Goal: Transaction & Acquisition: Purchase product/service

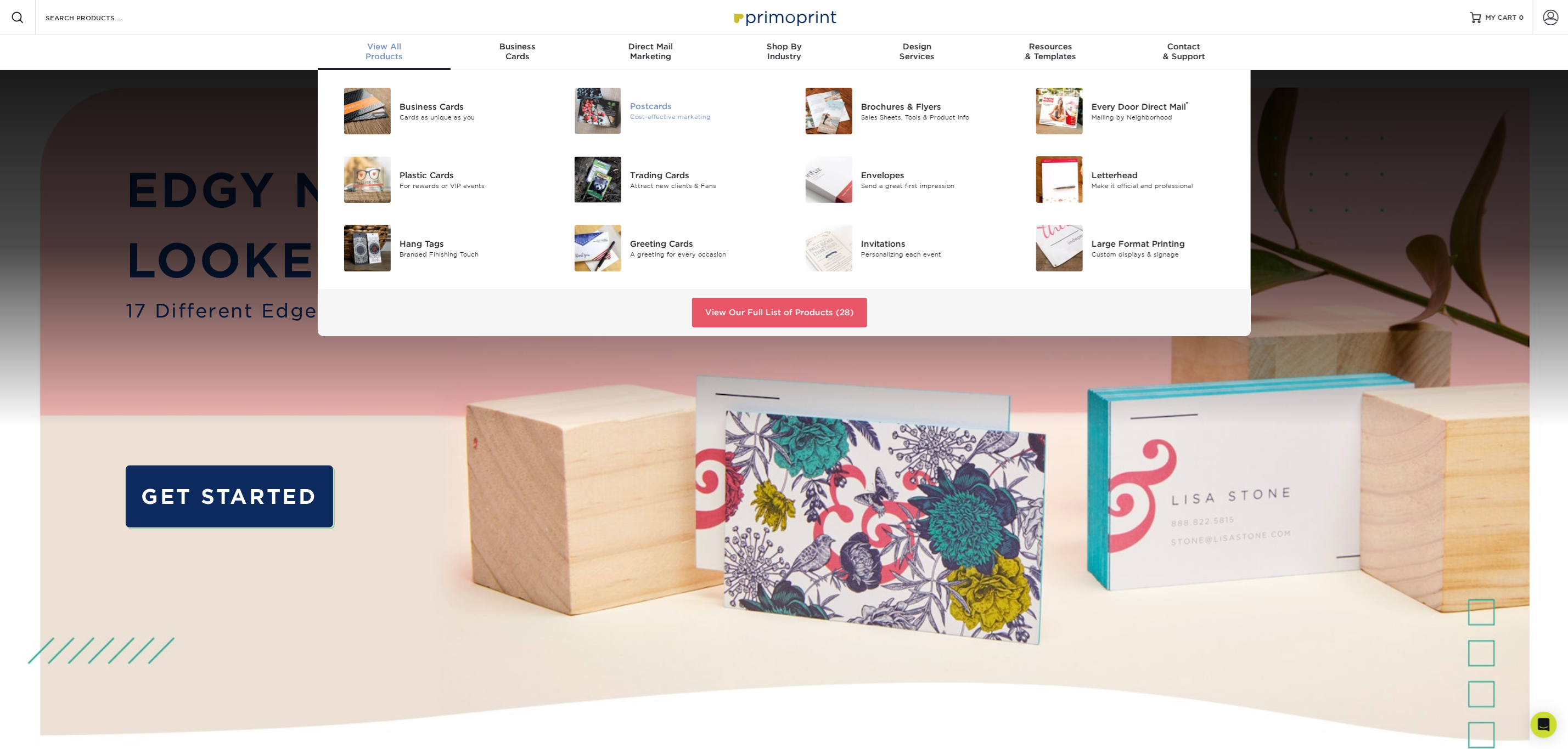
click at [631, 100] on div "Postcards" at bounding box center [703, 106] width 146 height 12
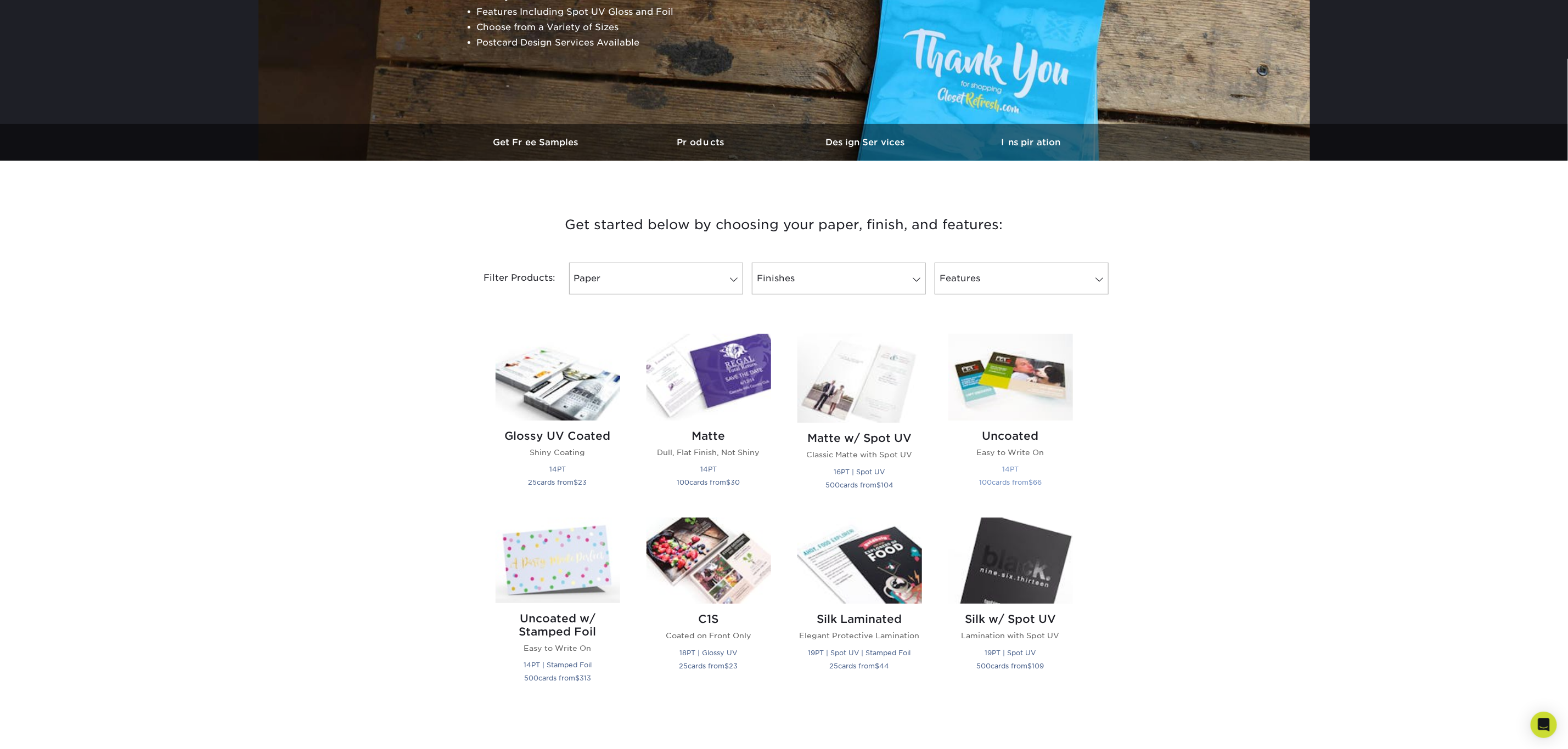
scroll to position [247, 0]
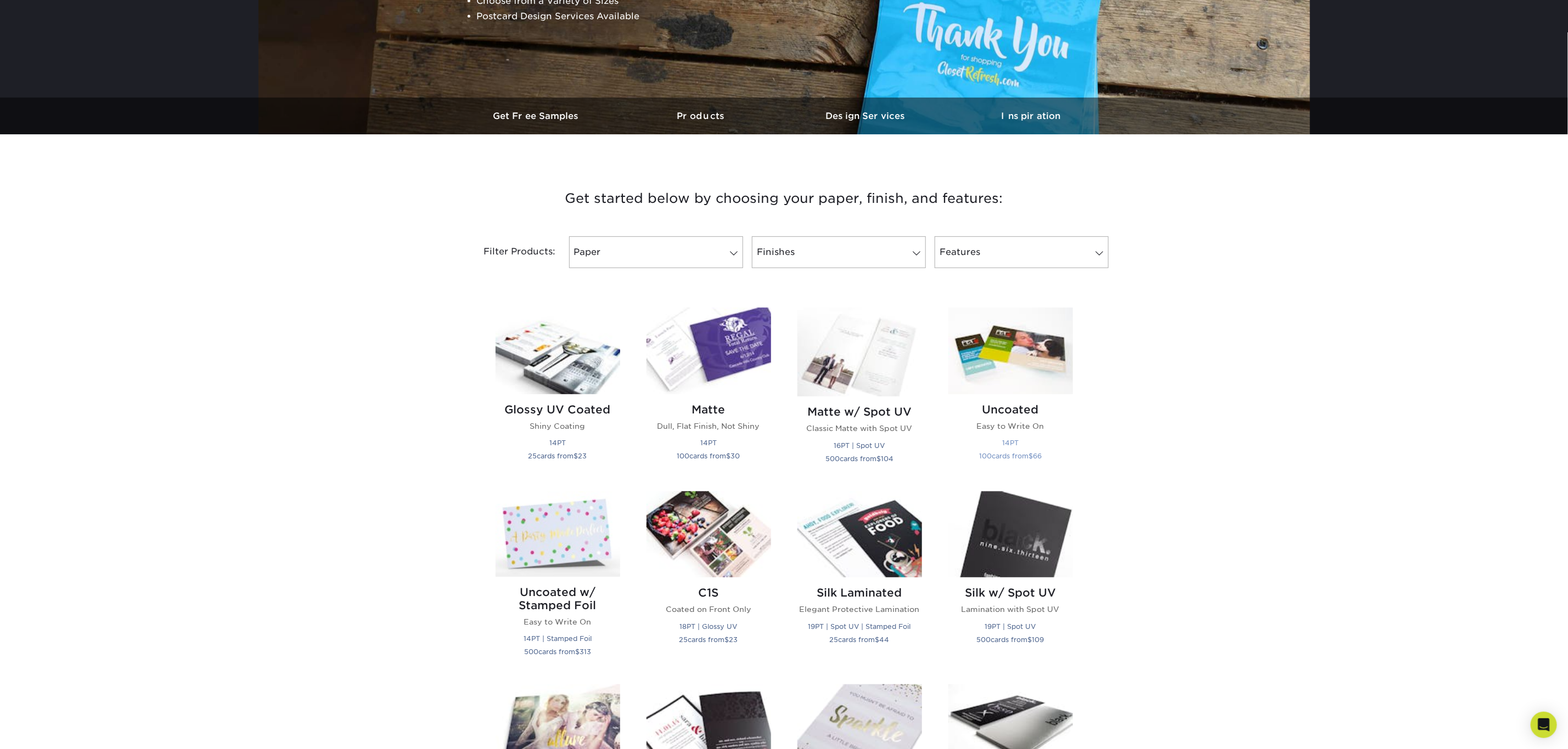
click at [1049, 365] on img at bounding box center [1010, 351] width 125 height 87
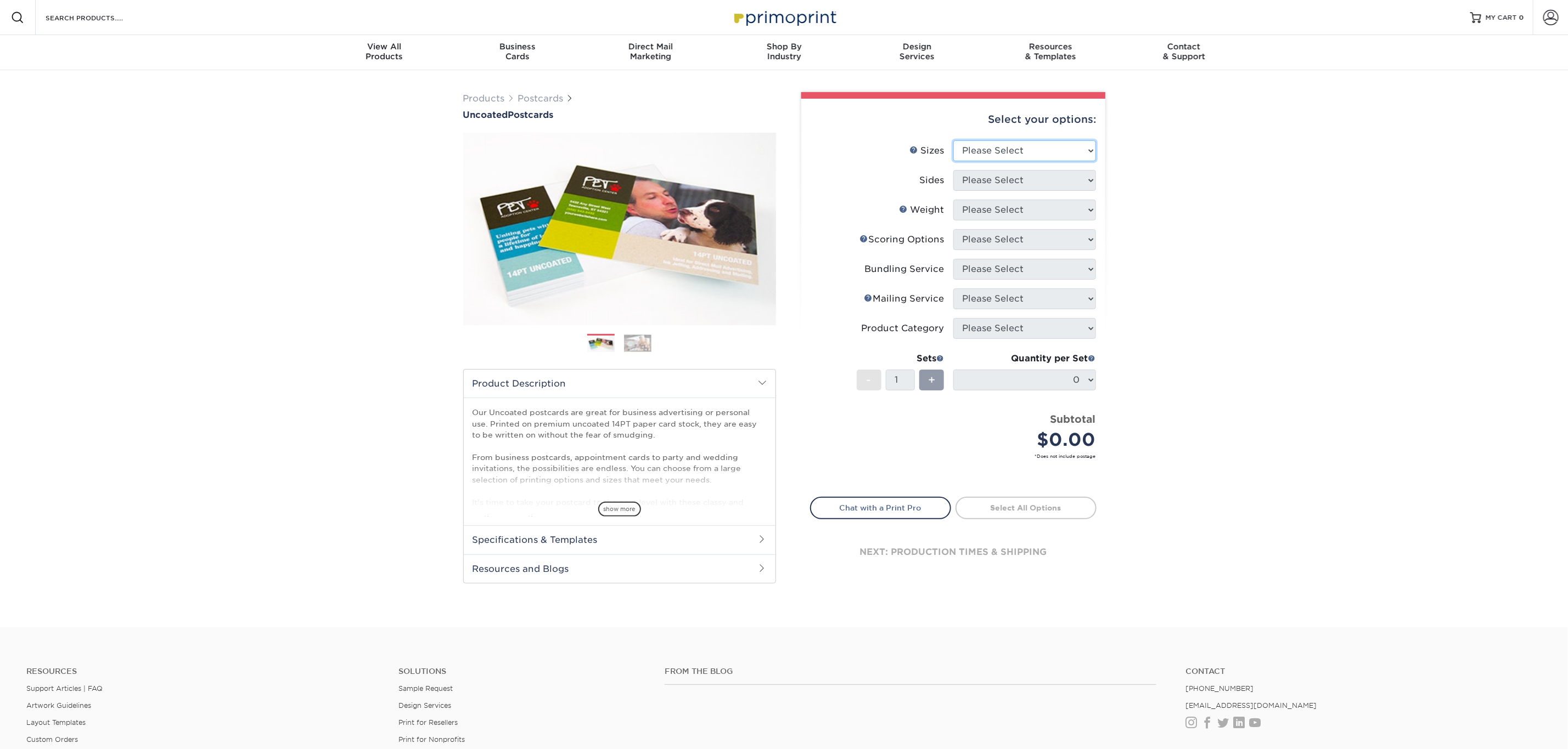
click at [1077, 143] on select "Please Select 1.5" x 7" 2" x 8" 2.12" x 5.5" 2.75" x 4.25" 2.75" x 8.5" 3" x 4"…" at bounding box center [1025, 151] width 143 height 21
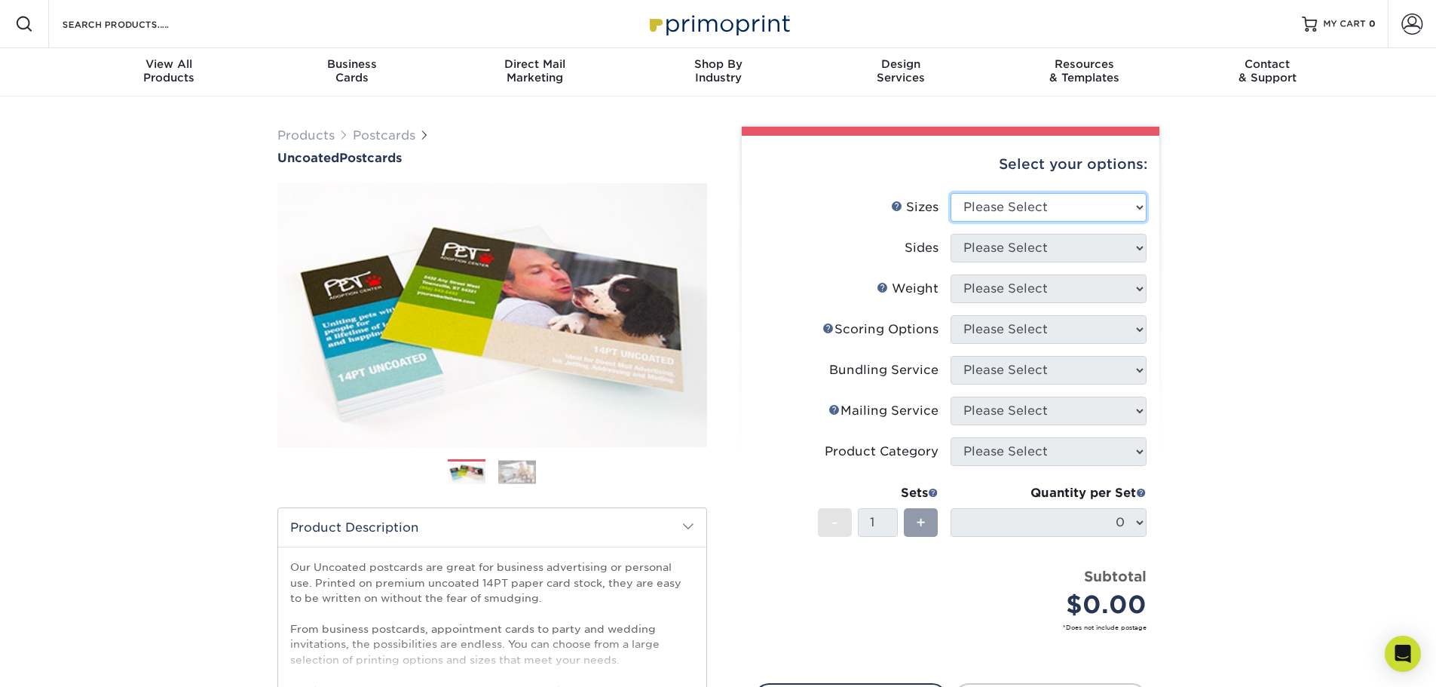
click at [995, 213] on select "Please Select 1.5" x 7" 2" x 8" 2.12" x 5.5" 2.75" x 4.25" 2.75" x 8.5" 3" x 4"…" at bounding box center [1048, 207] width 196 height 29
select select "5.50x8.50"
click at [950, 193] on select "Please Select 1.5" x 7" 2" x 8" 2.12" x 5.5" 2.75" x 4.25" 2.75" x 8.5" 3" x 4"…" at bounding box center [1048, 207] width 196 height 29
click at [1015, 255] on select "Please Select Print Both Sides Print Front Only" at bounding box center [1048, 248] width 196 height 29
select select "32d3c223-f82c-492b-b915-ba065a00862f"
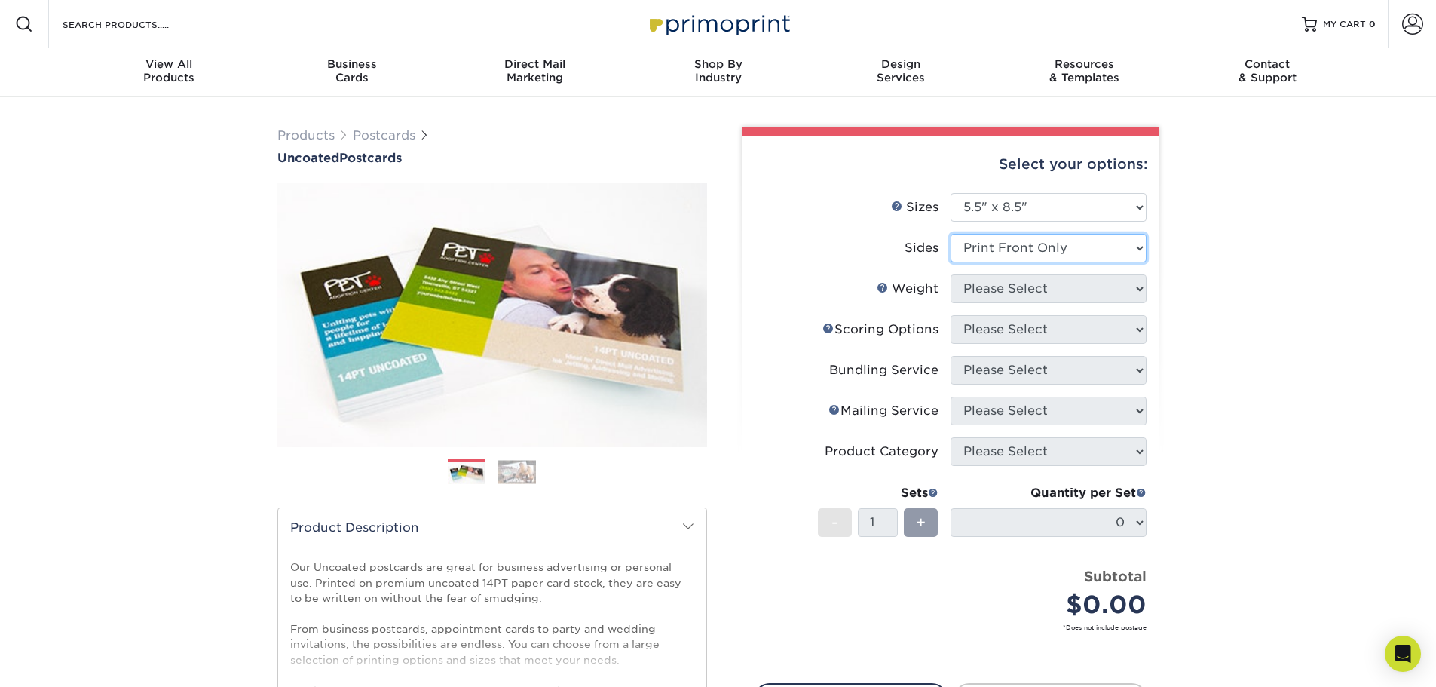
click at [950, 234] on select "Please Select Print Both Sides Print Front Only" at bounding box center [1048, 248] width 196 height 29
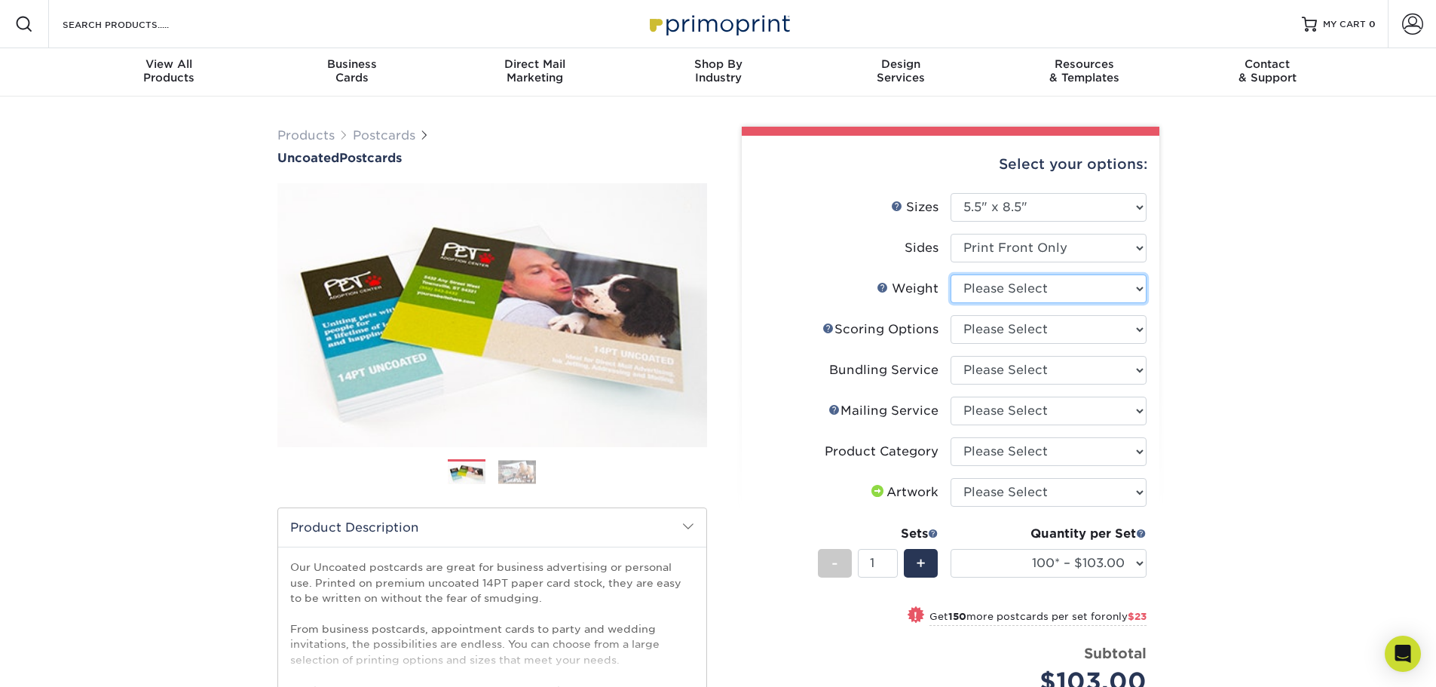
click at [1016, 286] on select "Please Select 14PT Uncoated" at bounding box center [1048, 288] width 196 height 29
select select "14PT Uncoated"
click at [950, 274] on select "Please Select 14PT Uncoated" at bounding box center [1048, 288] width 196 height 29
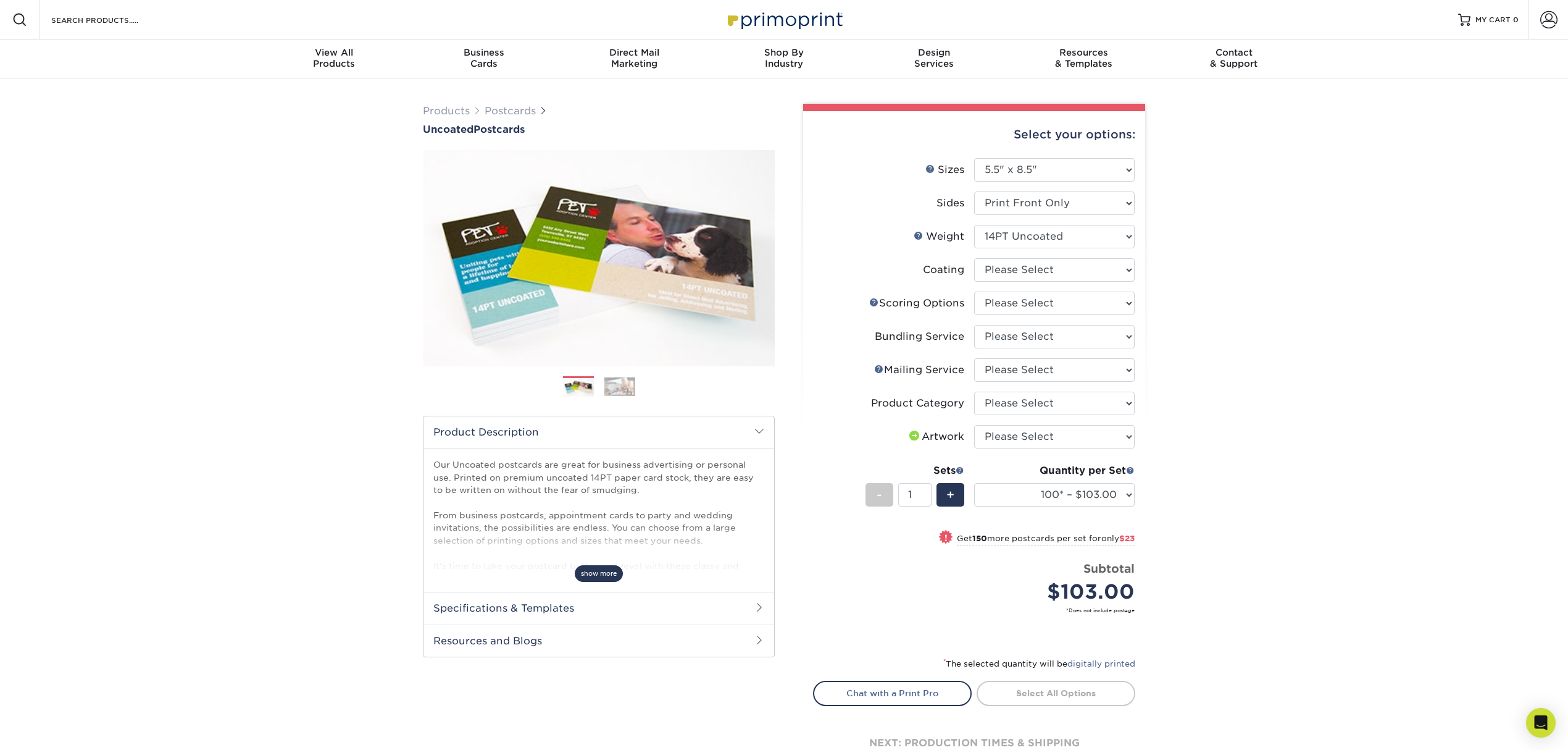
click at [595, 575] on span "show more" at bounding box center [599, 574] width 48 height 16
click at [1034, 265] on select at bounding box center [1054, 270] width 161 height 24
select select "3e7618de-abca-4bda-9f97-8b9129e913d8"
click at [974, 258] on select at bounding box center [1054, 270] width 161 height 24
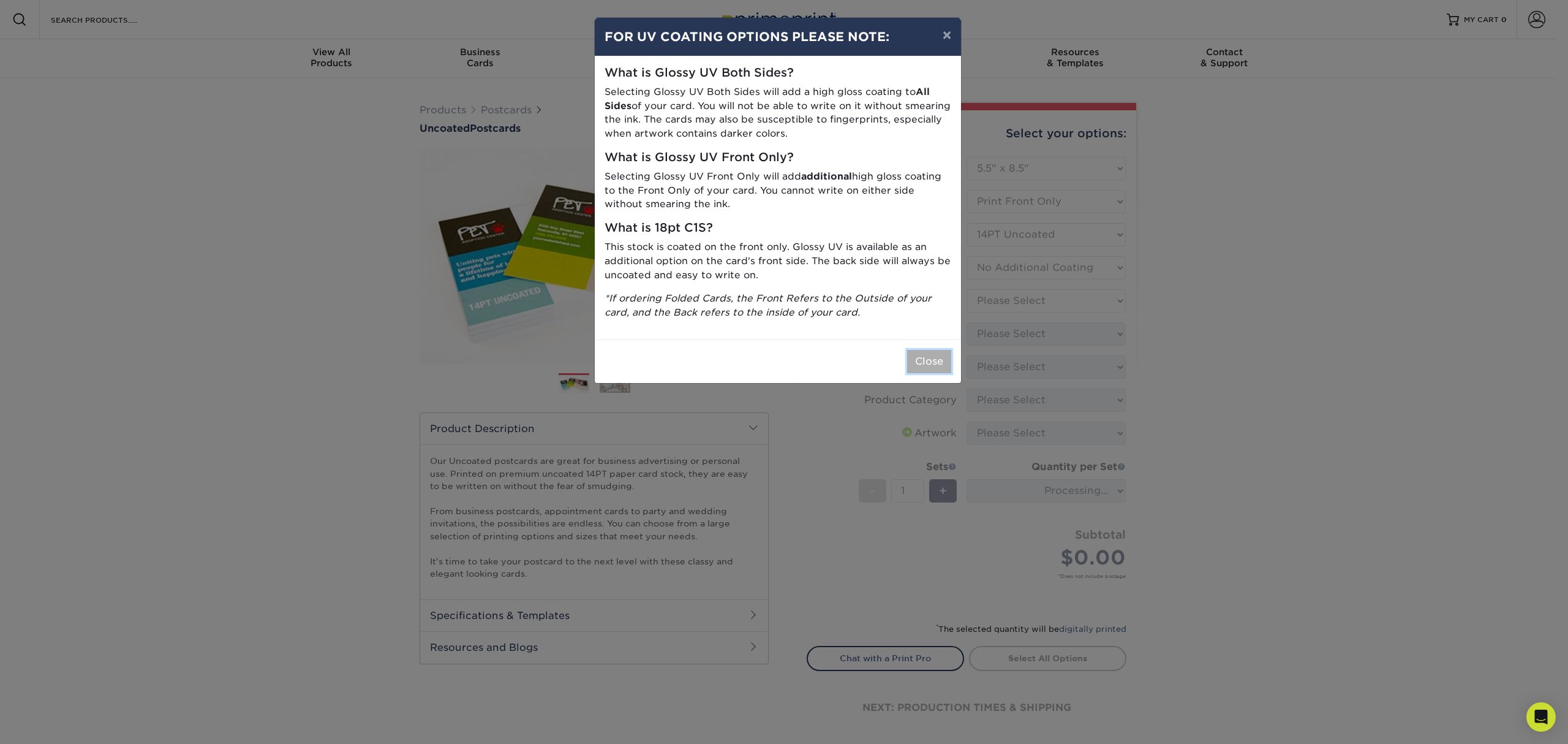
click at [921, 368] on button "Close" at bounding box center [929, 361] width 44 height 24
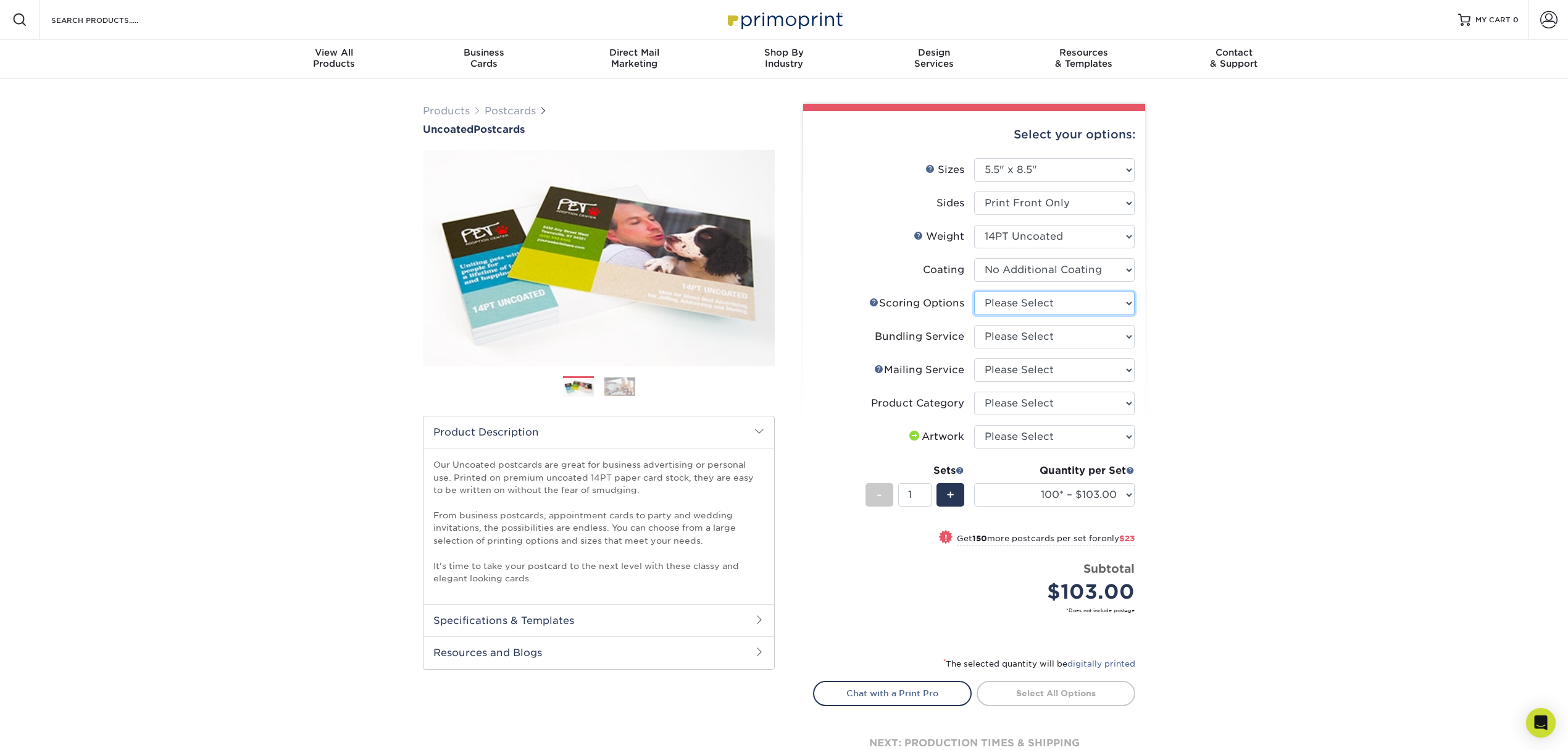
click at [1051, 305] on select "Please Select No Scoring One Score Score in Half Two Scores" at bounding box center [1054, 303] width 161 height 24
select select "16ebe401-5398-422d-8cb0-f3adbb82deb5"
click at [974, 292] on select "Please Select No Scoring One Score Score in Half Two Scores" at bounding box center [1054, 303] width 161 height 24
click at [1029, 327] on select "Please Select No Bundling Services Yes, Bundles of 50 (+2 Days) Yes, Bundles of…" at bounding box center [1054, 336] width 161 height 24
select select "58689abb-25c0-461c-a4c3-a80b627d6649"
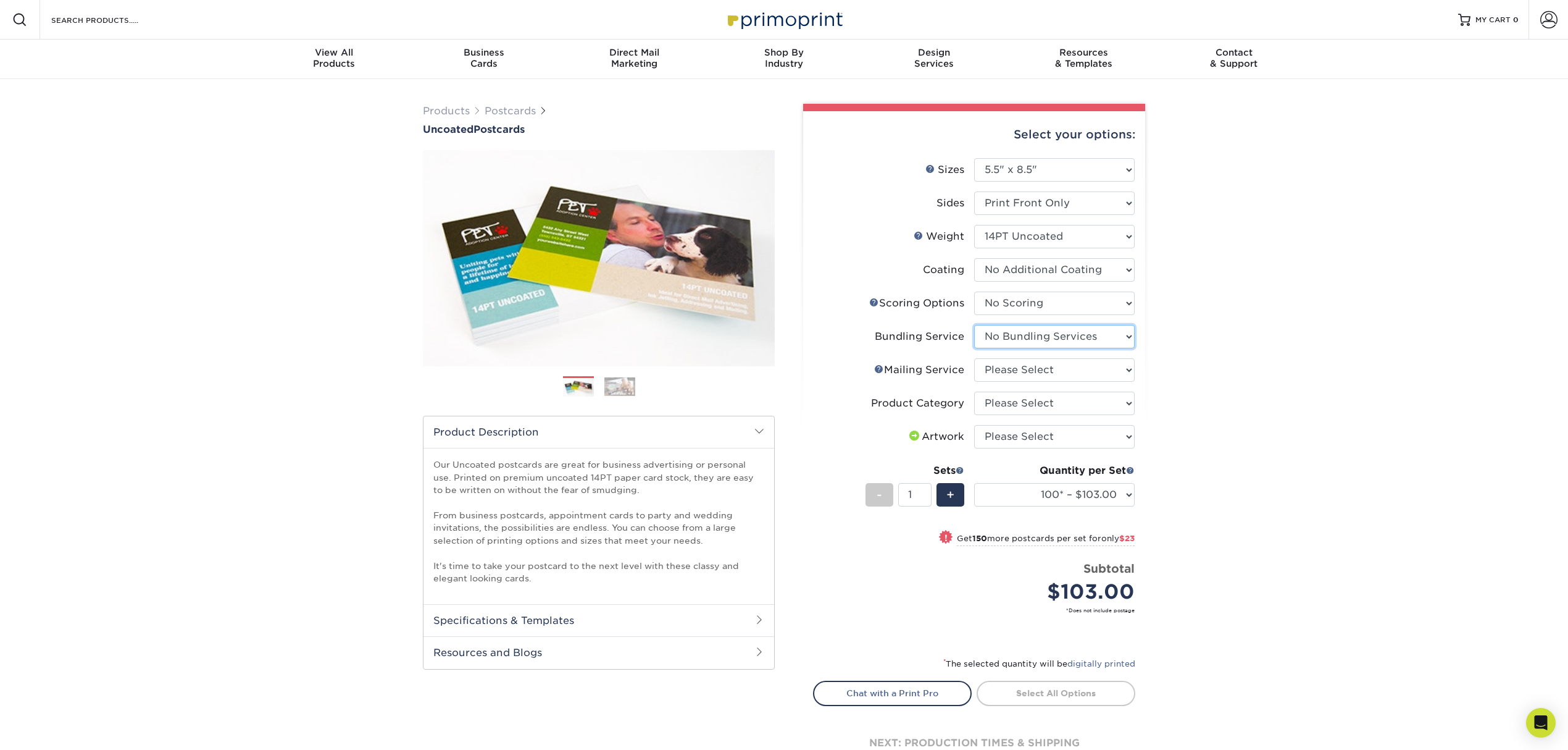
click at [974, 325] on select "Please Select No Bundling Services Yes, Bundles of 50 (+2 Days) Yes, Bundles of…" at bounding box center [1054, 336] width 161 height 24
click at [1056, 370] on select "Please Select No Direct Mailing Service No, I will mail/stamp/imprint Direct Ma…" at bounding box center [1054, 370] width 161 height 24
select select "3e5e9bdd-d78a-4c28-a41d-fe1407925ca6"
click at [974, 358] on select "Please Select No Direct Mailing Service No, I will mail/stamp/imprint Direct Ma…" at bounding box center [1054, 370] width 161 height 24
click at [1018, 405] on select "Please Select Postcards" at bounding box center [1054, 403] width 161 height 24
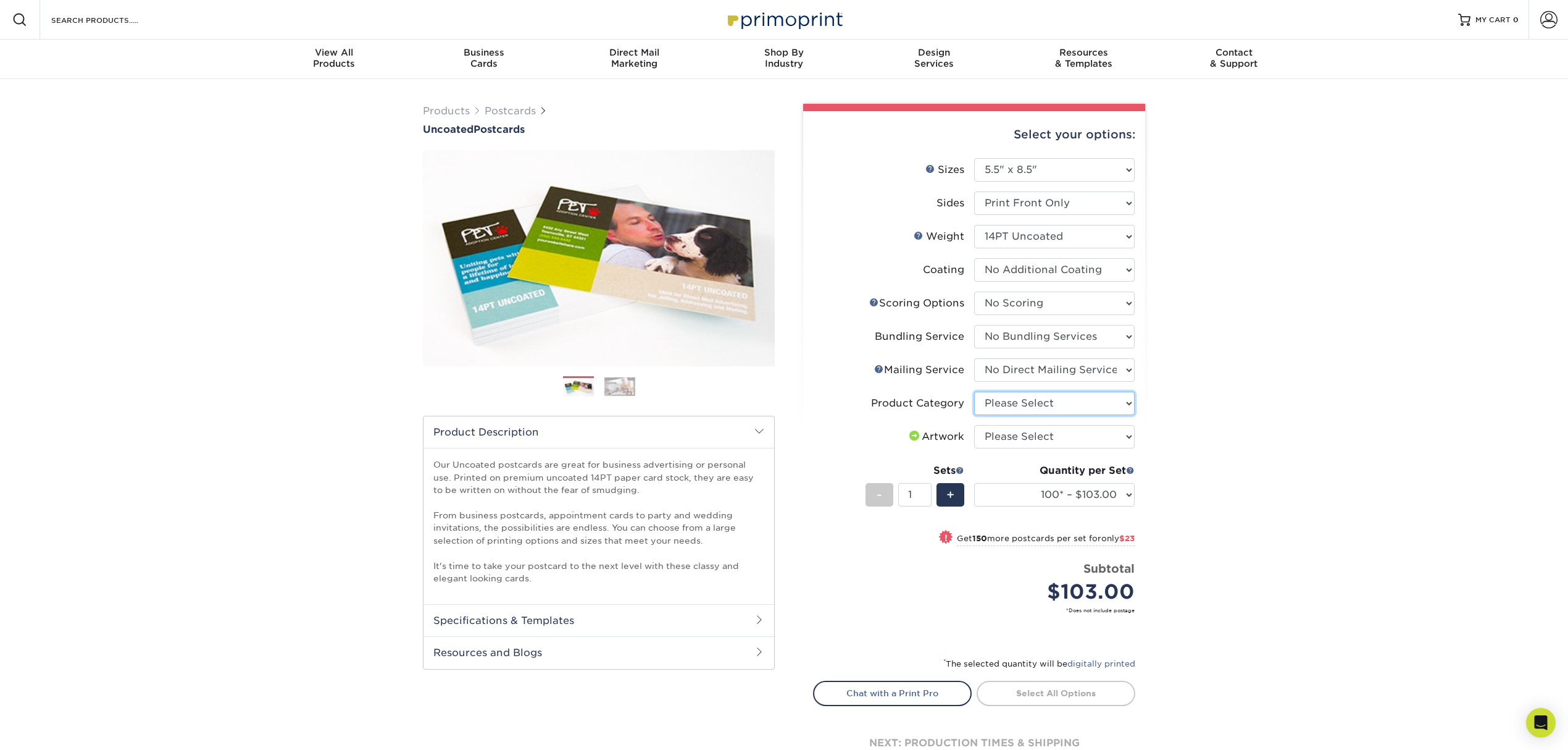
select select "9b7272e0-d6c8-4c3c-8e97-d3a1bcdab858"
click at [974, 392] on select "Please Select Postcards" at bounding box center [1054, 403] width 161 height 24
click at [1022, 440] on select "Please Select I will upload files I need a design - $150" at bounding box center [1054, 436] width 161 height 24
select select "upload"
click at [974, 425] on select "Please Select I will upload files I need a design - $150" at bounding box center [1054, 436] width 161 height 24
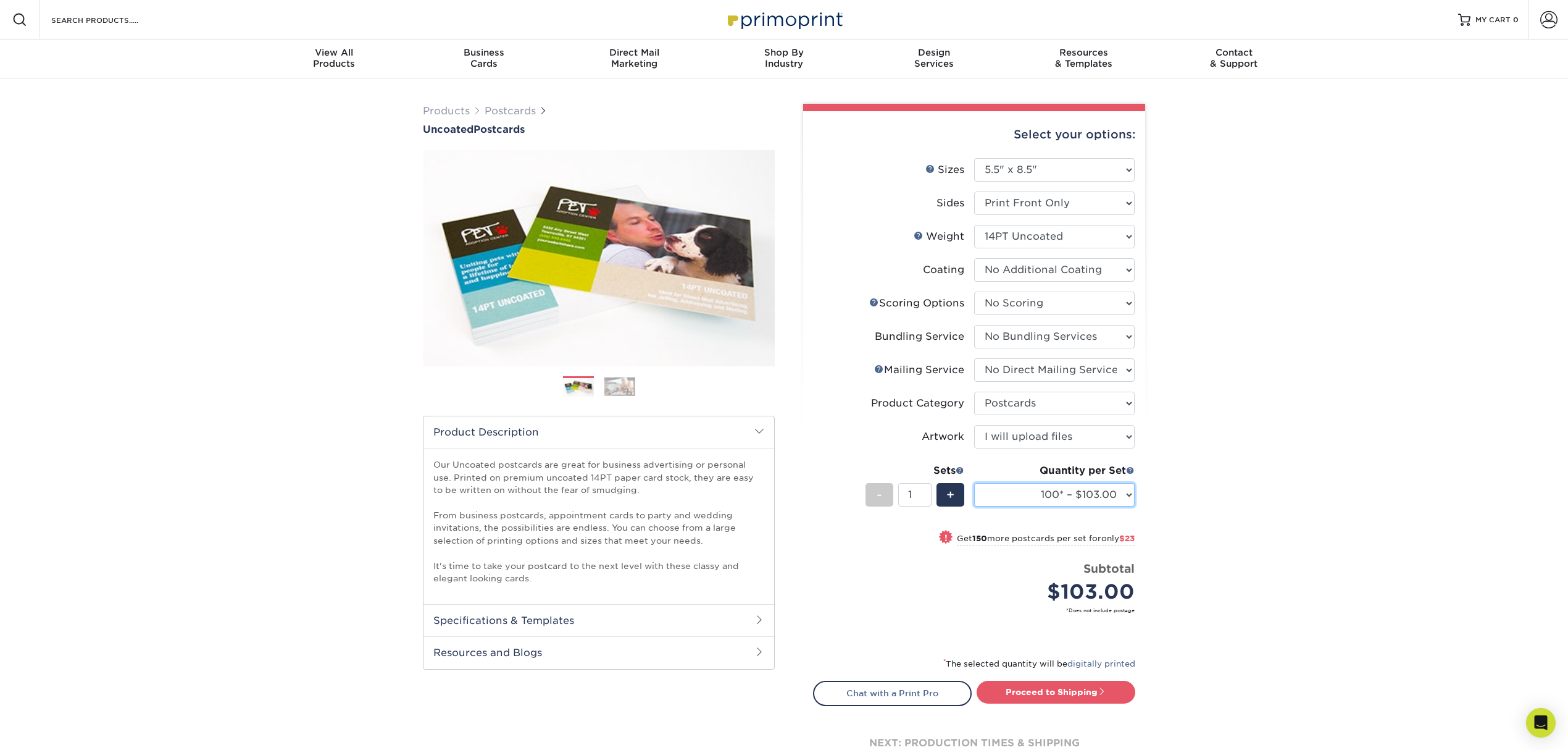
click at [1126, 490] on select "100* – $103.00 250* – $126.00 500 – $168.00 750 – $191.00 1000 – $214.00 1500 –…" at bounding box center [1054, 494] width 161 height 24
select select "250* – $126.00"
click at [974, 483] on select "100* – $103.00 250* – $126.00 500 – $168.00 750 – $191.00 1000 – $214.00 1500 –…" at bounding box center [1054, 494] width 161 height 24
click at [1132, 470] on span at bounding box center [1131, 470] width 9 height 9
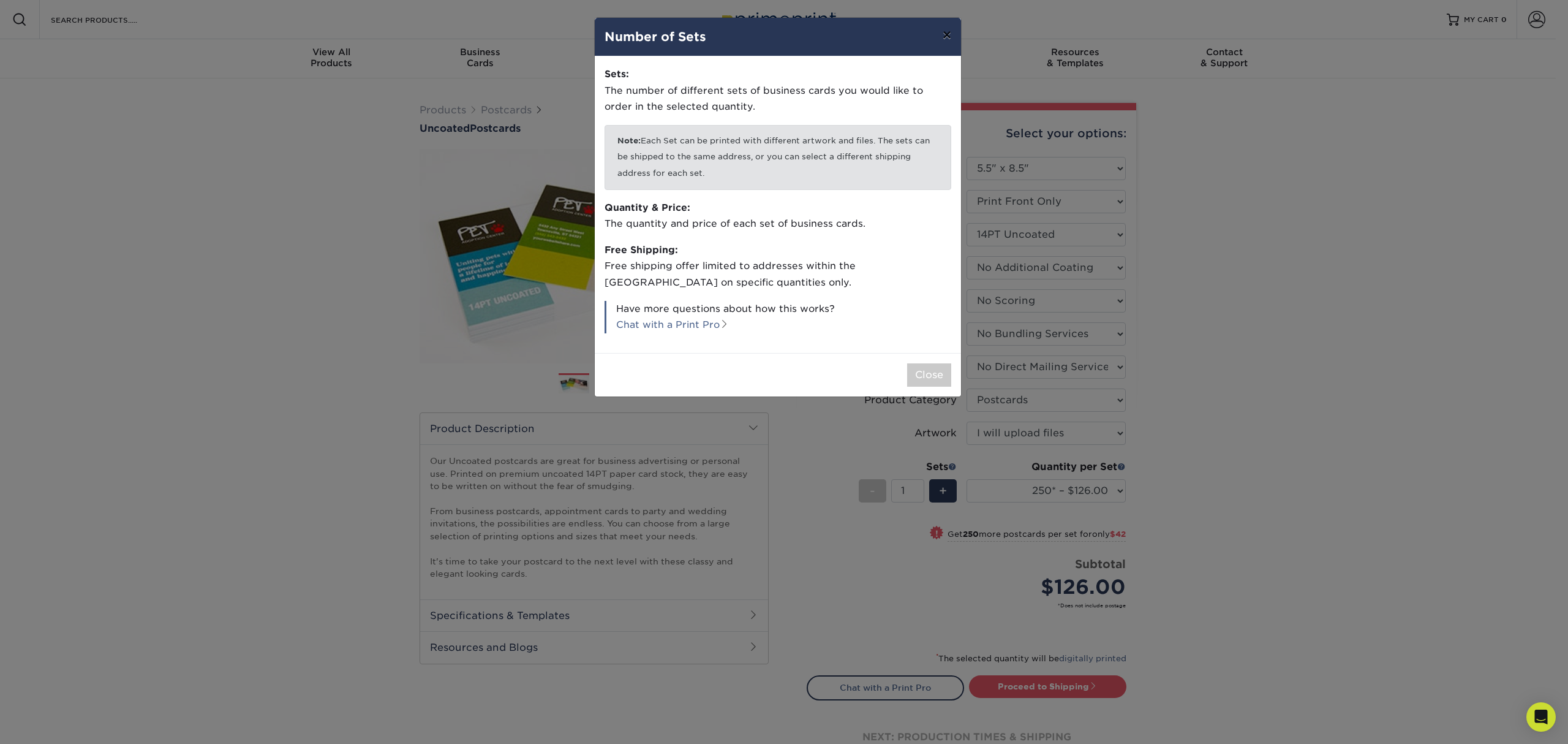
click at [954, 33] on button "×" at bounding box center [947, 35] width 28 height 34
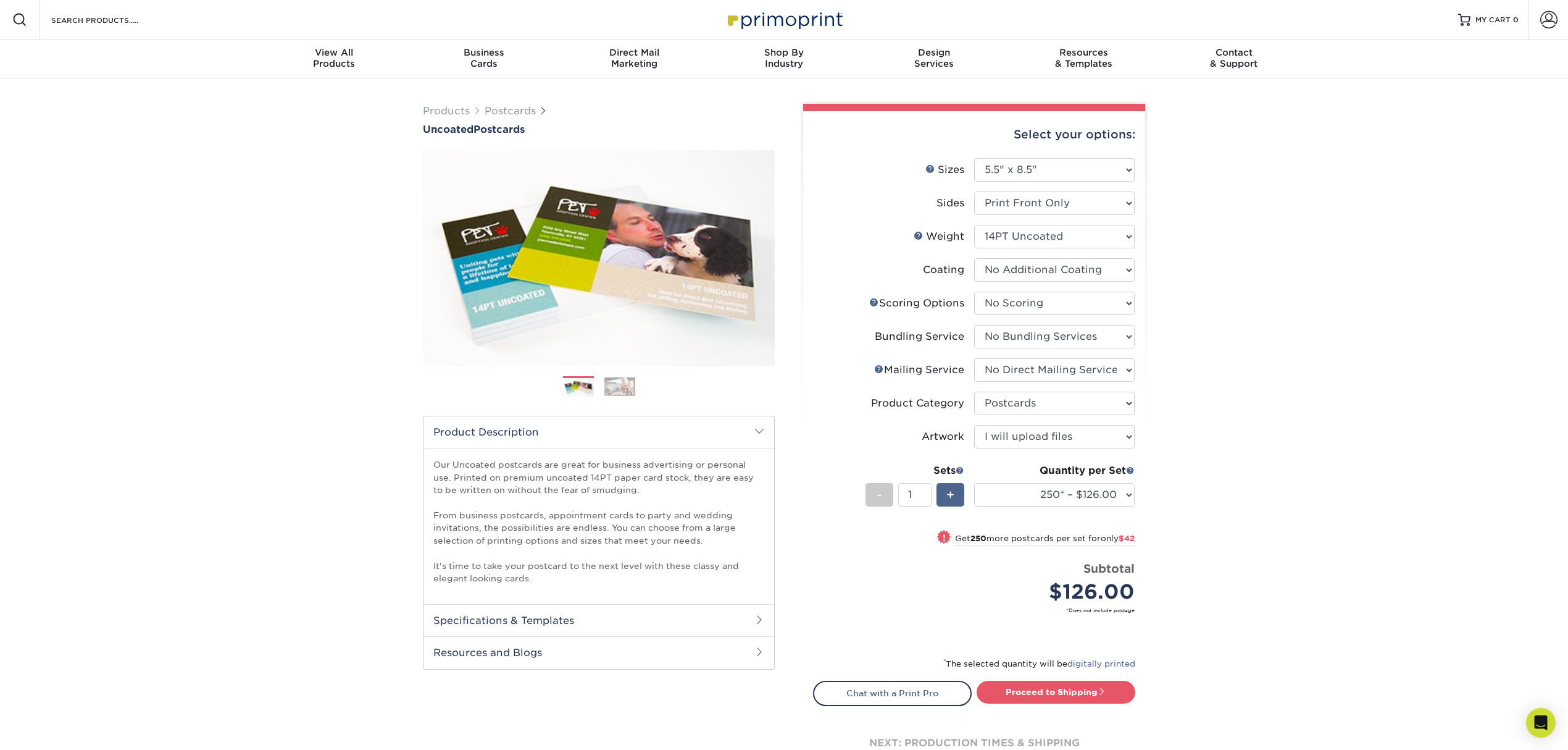
click at [961, 488] on div "+" at bounding box center [950, 494] width 28 height 24
click at [868, 497] on div "-" at bounding box center [880, 494] width 28 height 24
type input "1"
click at [1018, 497] on select "100* – $103.00 250* – $126.00 500 – $168.00 750 – $191.00 1000 – $214.00 1500 –…" at bounding box center [1054, 494] width 161 height 24
select select "500 – $168.00"
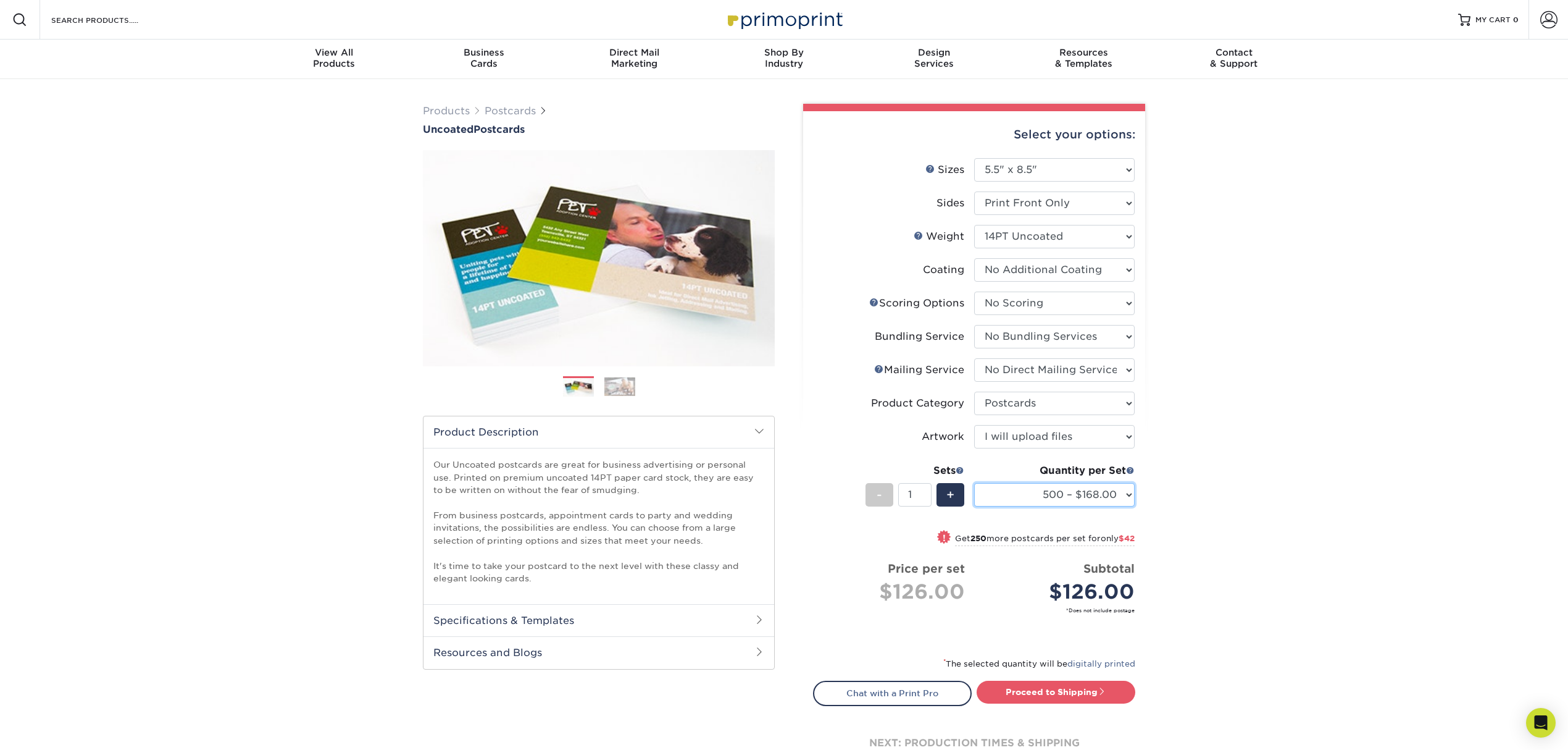
click at [974, 483] on select "100* – $103.00 250* – $126.00 500 – $168.00 750 – $191.00 1000 – $214.00 1500 –…" at bounding box center [1054, 494] width 161 height 24
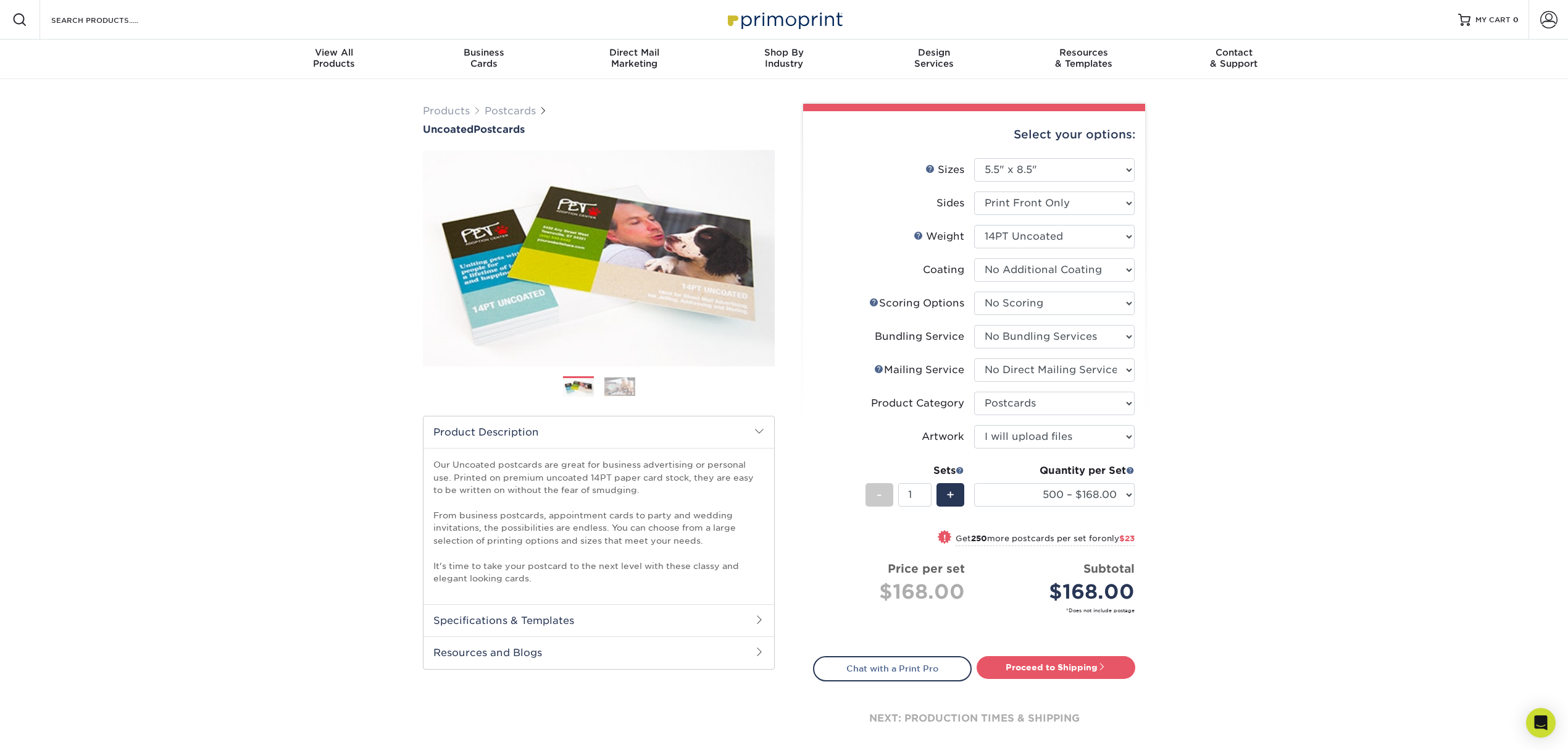
click at [1211, 556] on div "Products Postcards Uncoated Postcards Next" at bounding box center [784, 439] width 1568 height 720
click at [1031, 661] on link "Proceed to Shipping" at bounding box center [1056, 666] width 159 height 22
type input "Set 1"
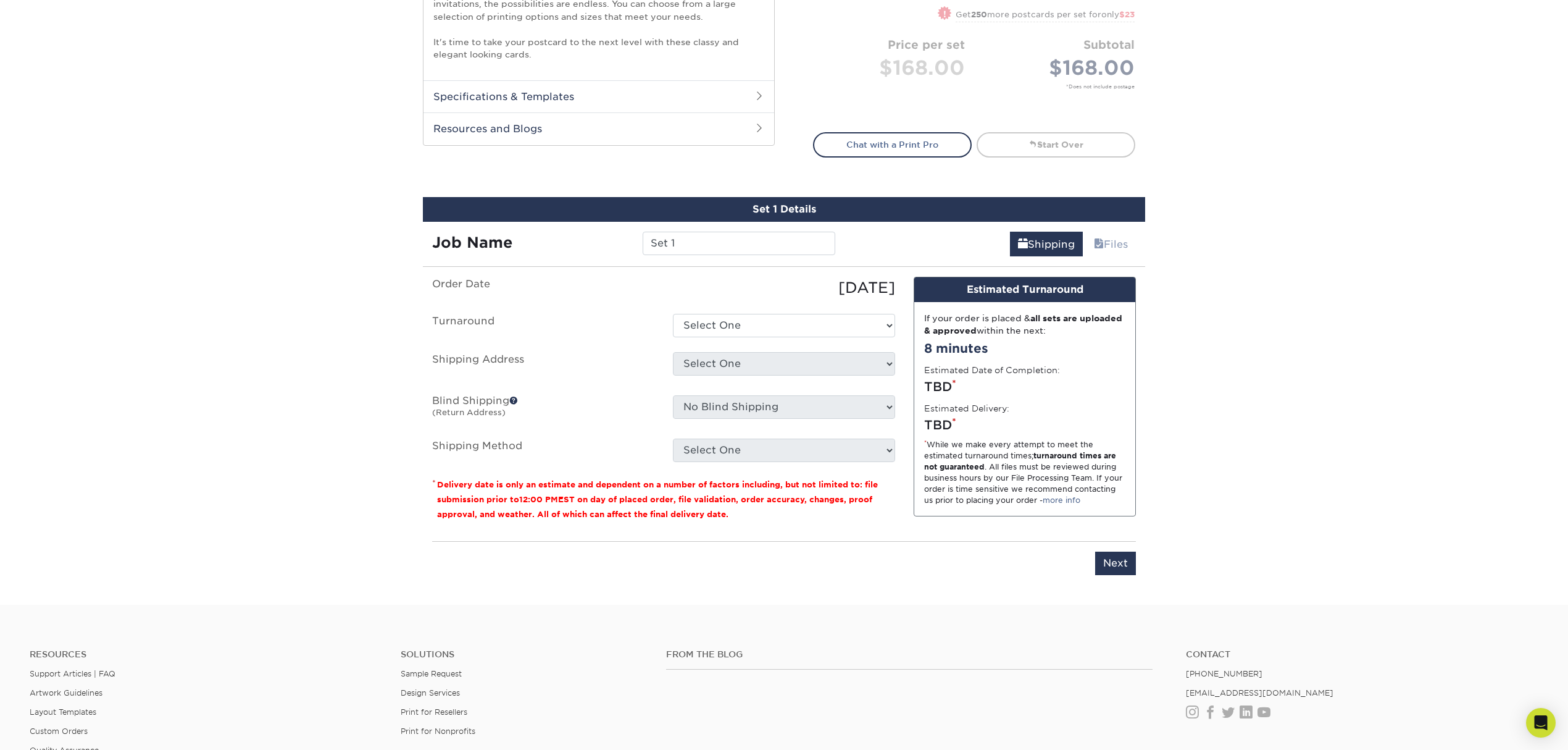
scroll to position [523, 0]
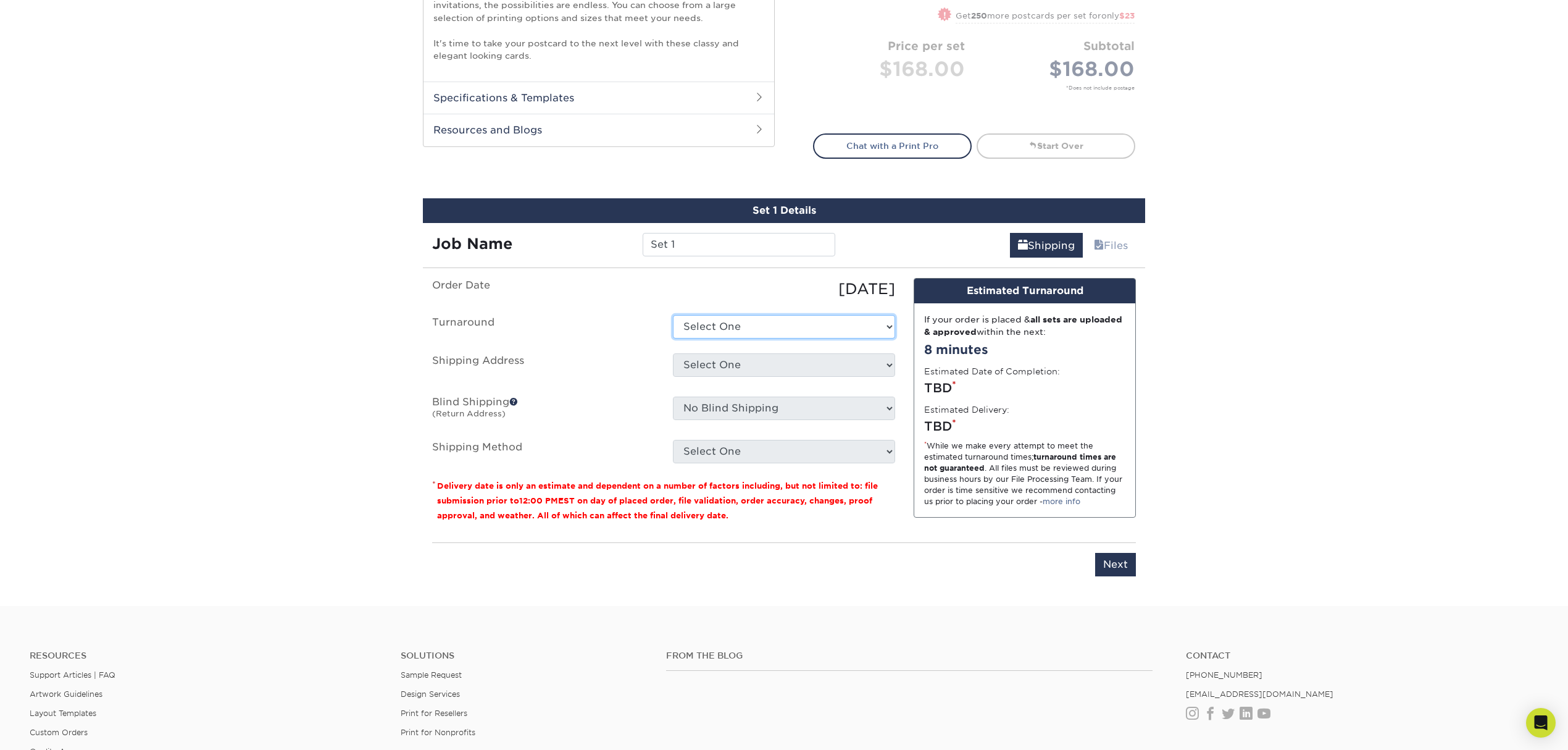
click at [781, 317] on select "Select One 2-4 Business Days 2 Day Next Business Day" at bounding box center [783, 326] width 222 height 24
select select "d95484b9-ca84-4513-a624-3b38b1fde97d"
click at [673, 315] on select "Select One 2-4 Business Days 2 Day Next Business Day" at bounding box center [783, 326] width 222 height 24
click at [786, 365] on select "Select One + Add New Address - Login" at bounding box center [783, 365] width 222 height 24
select select "newaddress"
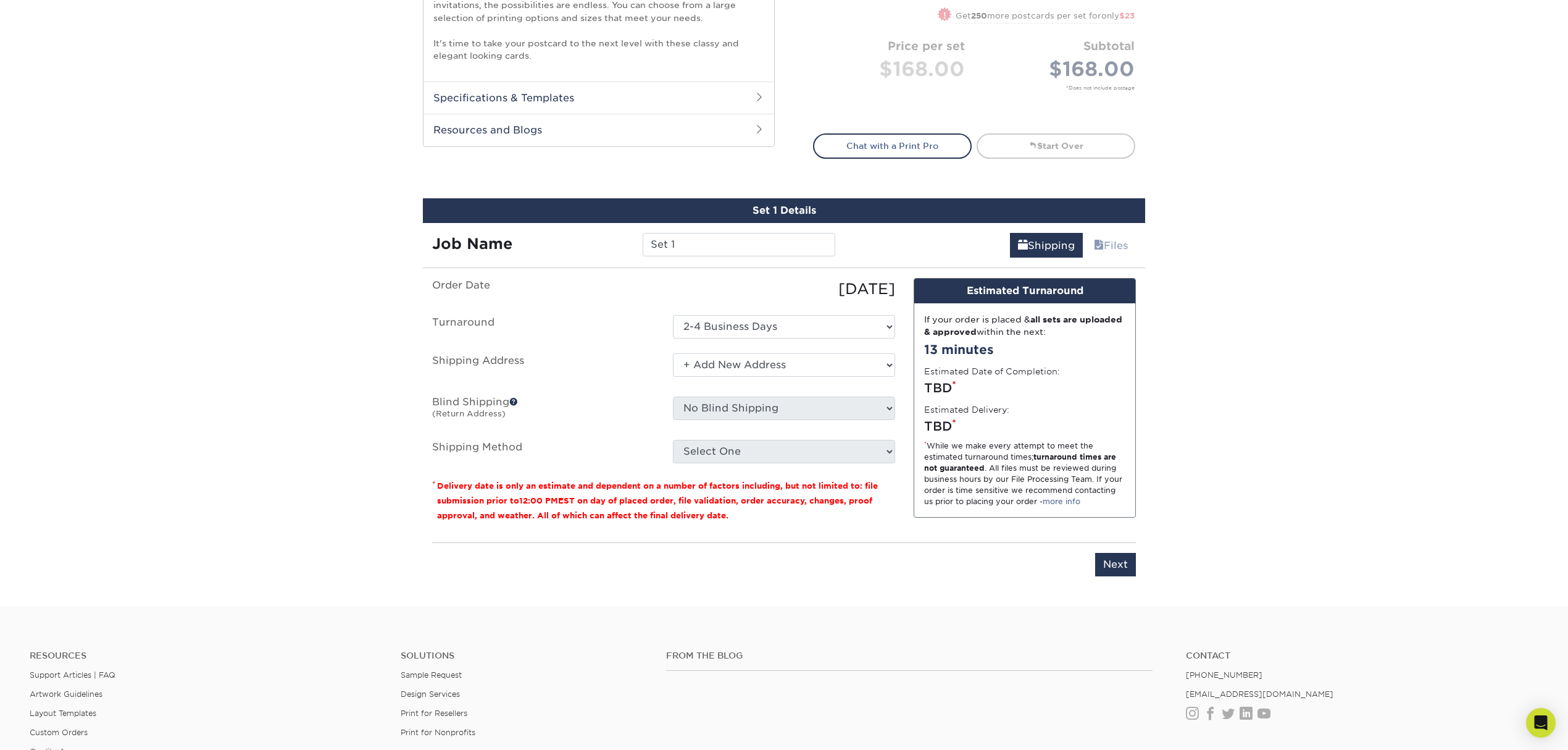
click at [673, 353] on select "Select One + Add New Address - Login" at bounding box center [783, 365] width 222 height 24
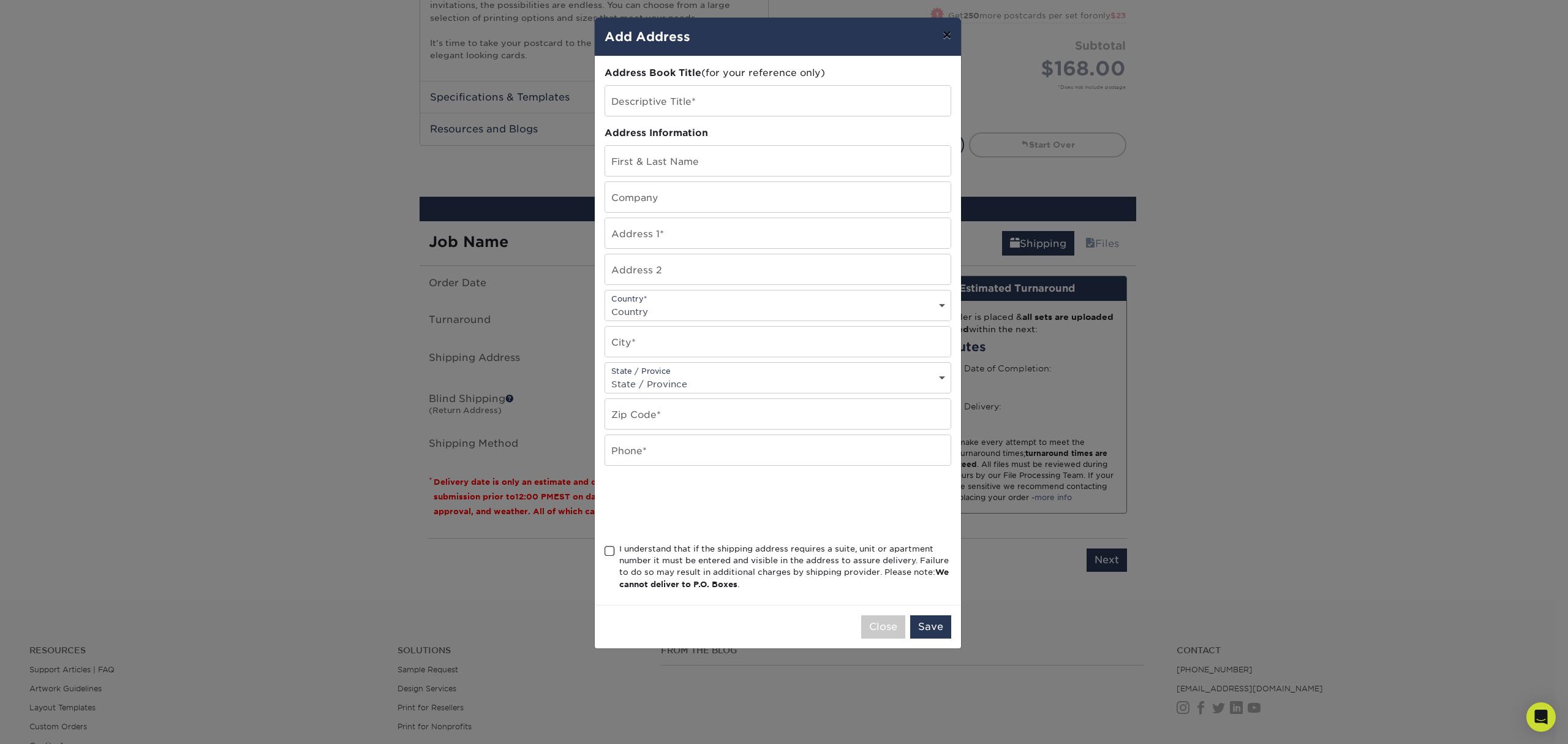
click at [953, 31] on button "×" at bounding box center [947, 35] width 28 height 34
